Goal: Information Seeking & Learning: Learn about a topic

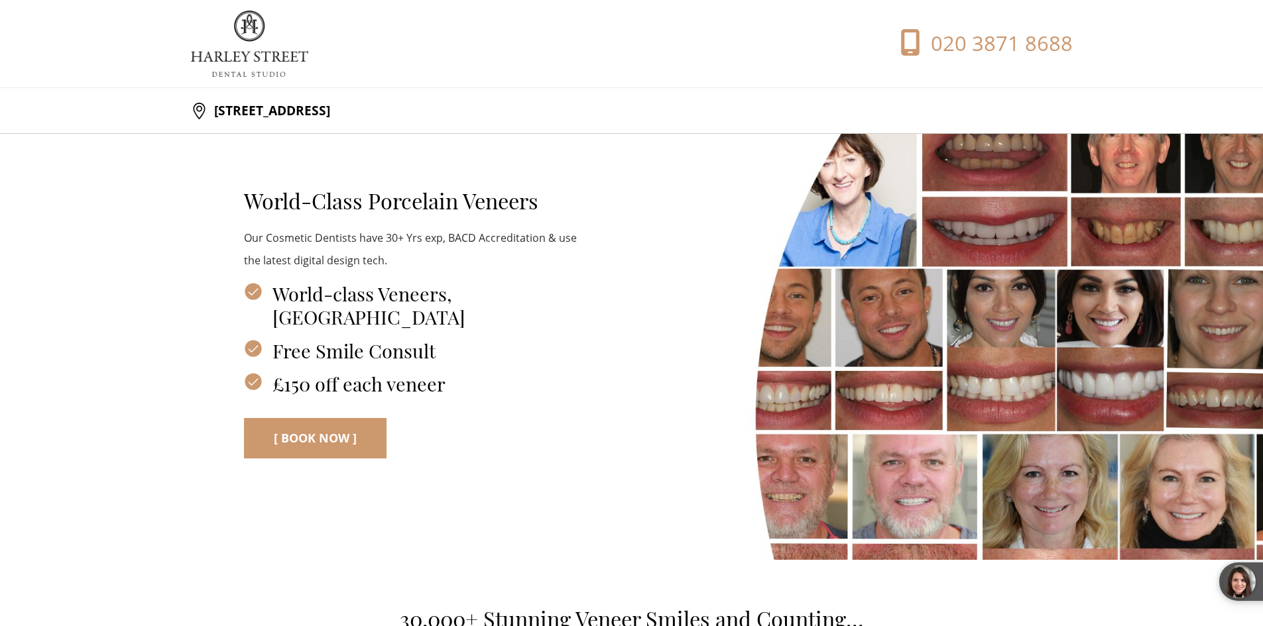
click at [1000, 156] on div "World-Class Porcelain Veneers Our Cosmetic Dentists have 30+ Yrs exp, BACD Accr…" at bounding box center [632, 312] width 882 height 357
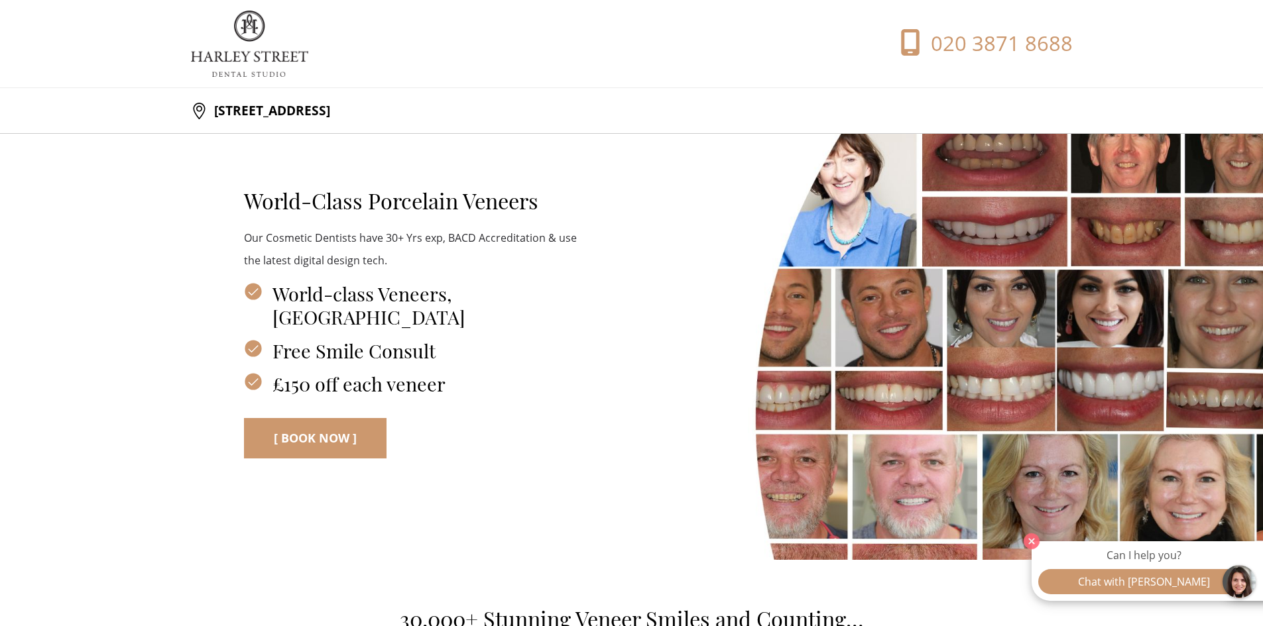
click at [1009, 211] on div "World-Class Porcelain Veneers Our Cosmetic Dentists have 30+ Yrs exp, BACD Accr…" at bounding box center [632, 312] width 882 height 357
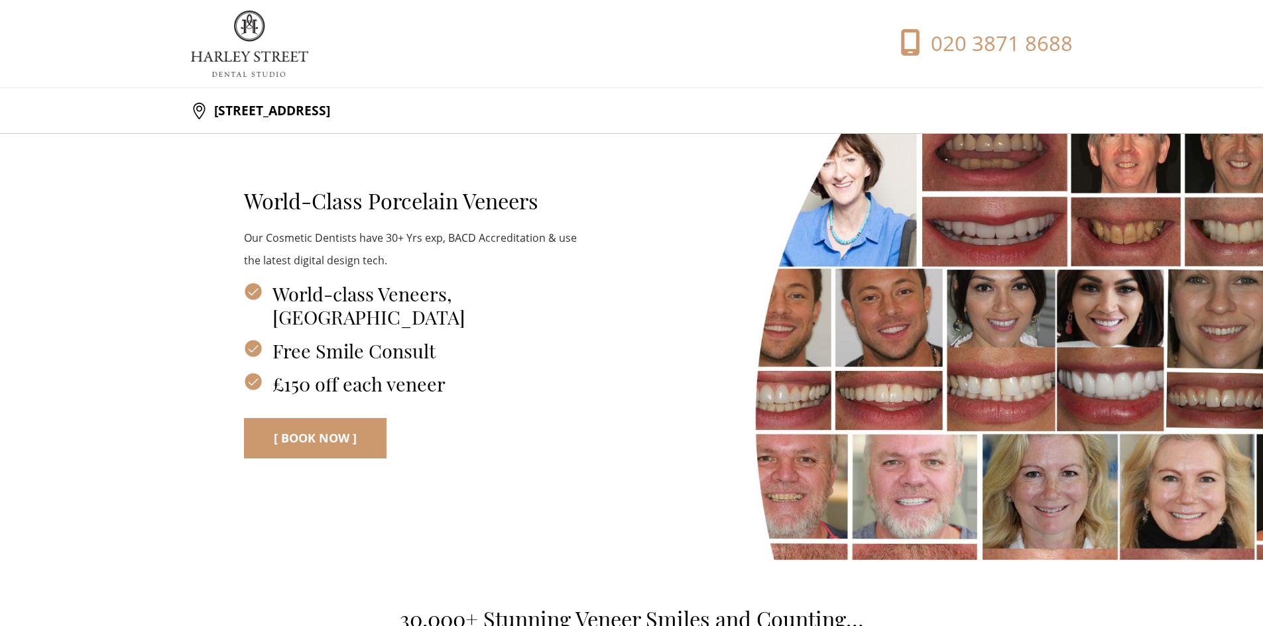
click at [250, 68] on img at bounding box center [249, 44] width 117 height 66
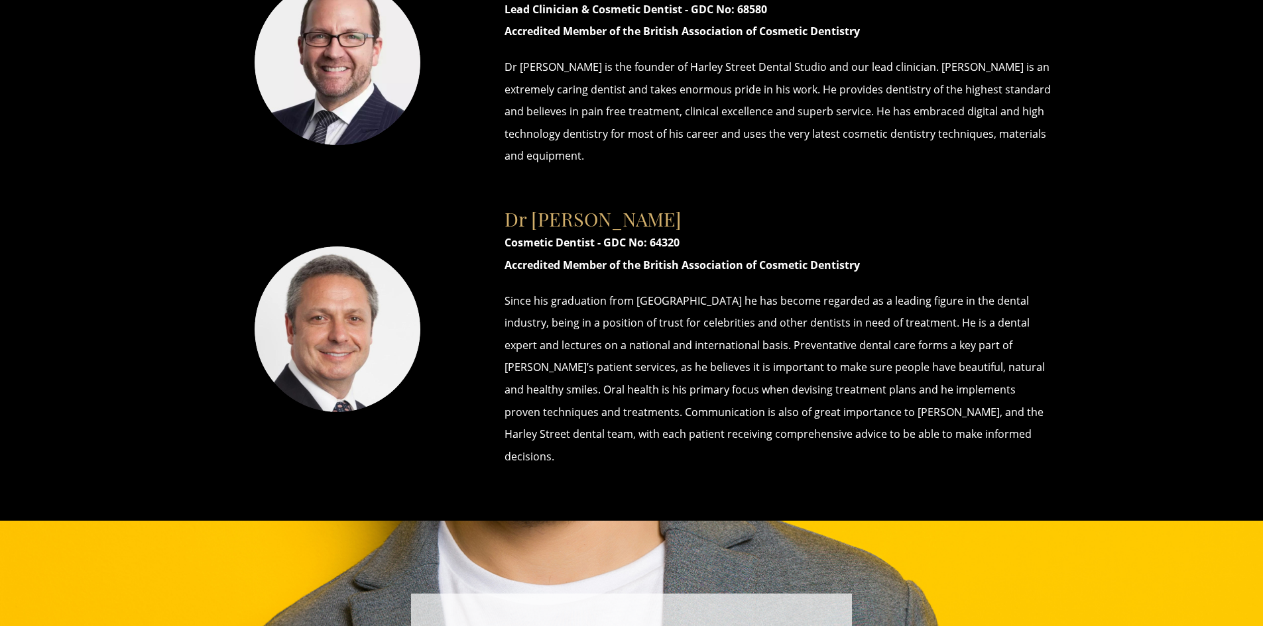
scroll to position [7092, 0]
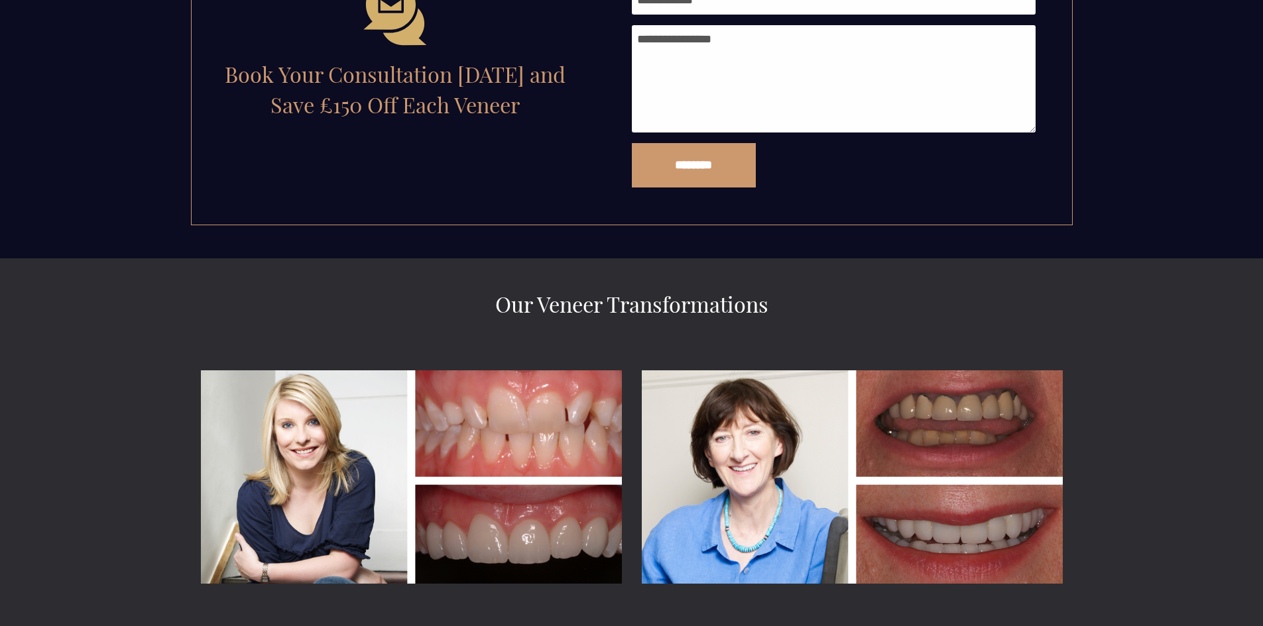
scroll to position [2320, 0]
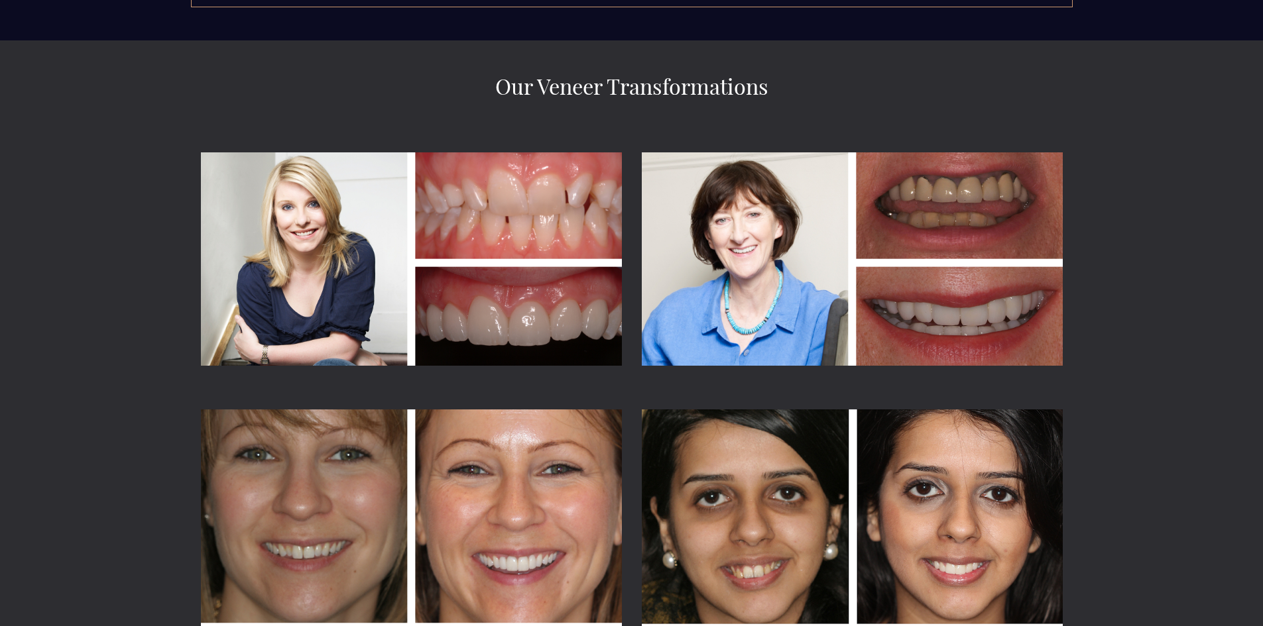
click at [302, 229] on img at bounding box center [411, 259] width 421 height 214
